Goal: Information Seeking & Learning: Learn about a topic

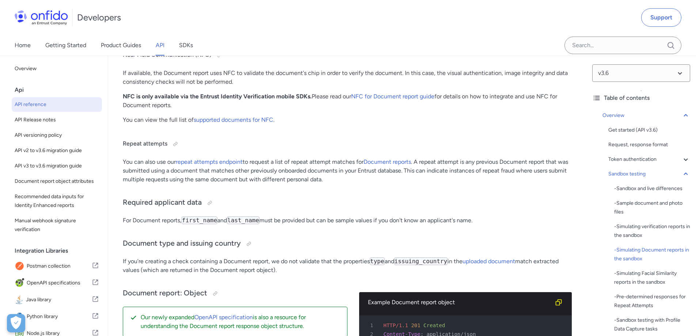
scroll to position [1869, 0]
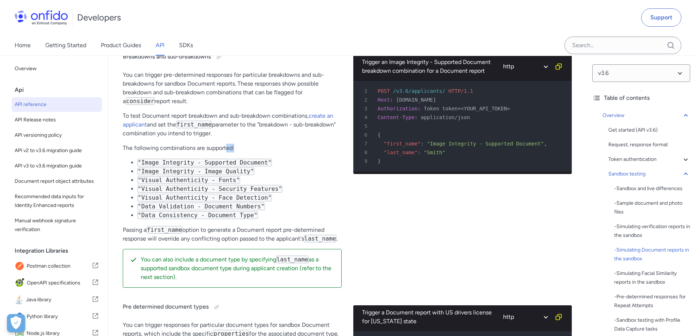
drag, startPoint x: 236, startPoint y: 155, endPoint x: 226, endPoint y: 156, distance: 10.3
click at [227, 152] on p "The following combinations are supported:" at bounding box center [232, 148] width 219 height 9
click at [244, 166] on code ""Image Integrity - Supported Document"" at bounding box center [204, 163] width 134 height 8
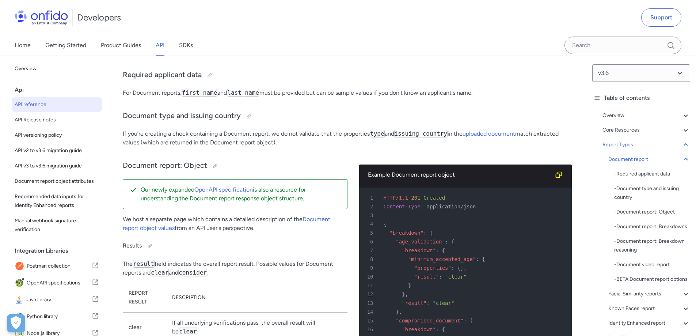
scroll to position [26370, 0]
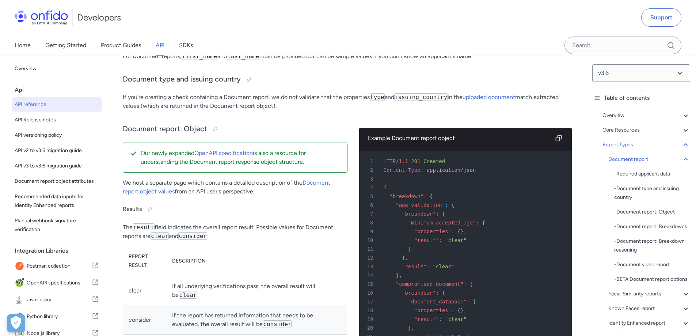
drag, startPoint x: 143, startPoint y: 212, endPoint x: 188, endPoint y: 210, distance: 45.4
drag, startPoint x: 218, startPoint y: 211, endPoint x: 347, endPoint y: 217, distance: 129.8
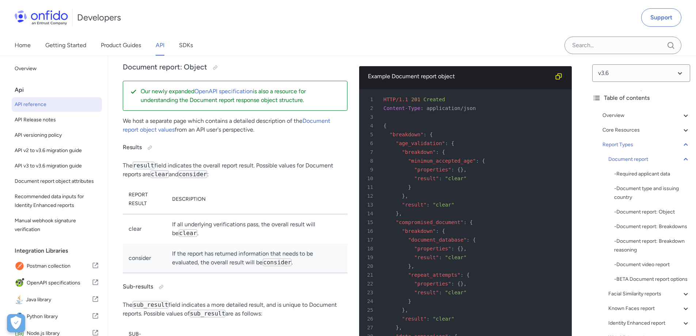
scroll to position [26443, 0]
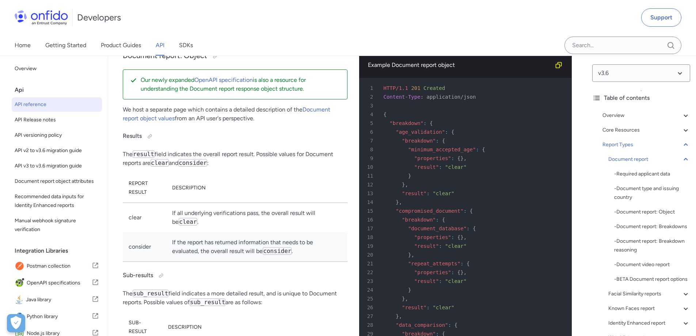
drag, startPoint x: 140, startPoint y: 211, endPoint x: 333, endPoint y: 210, distance: 193.3
drag, startPoint x: 181, startPoint y: 228, endPoint x: 312, endPoint y: 233, distance: 131.6
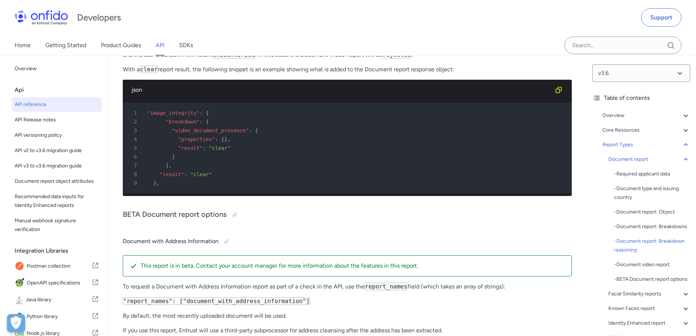
scroll to position [30816, 0]
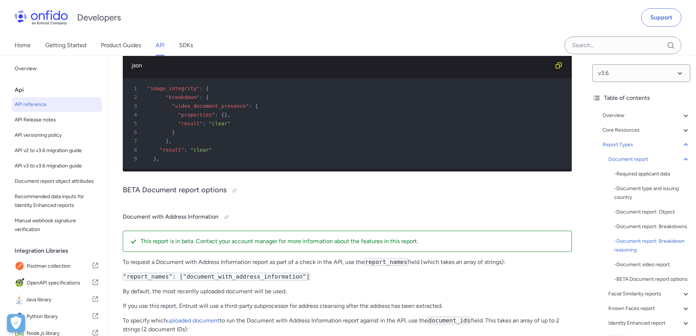
drag, startPoint x: 152, startPoint y: 234, endPoint x: 208, endPoint y: 234, distance: 55.2
drag, startPoint x: 505, startPoint y: 152, endPoint x: 508, endPoint y: 143, distance: 9.2
